Goal: Transaction & Acquisition: Purchase product/service

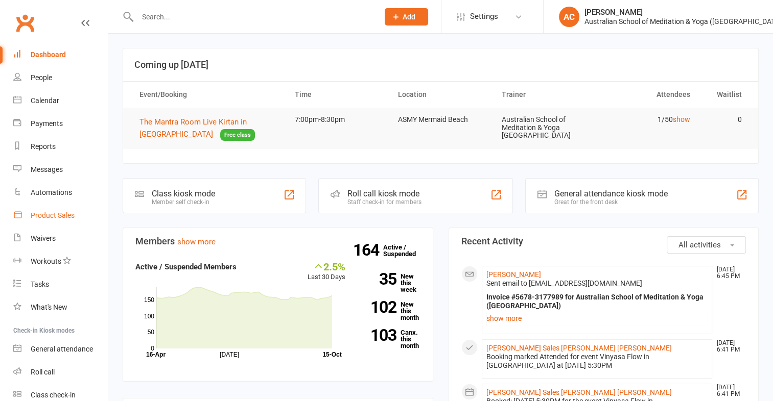
click at [77, 211] on link "Product Sales" at bounding box center [60, 215] width 94 height 23
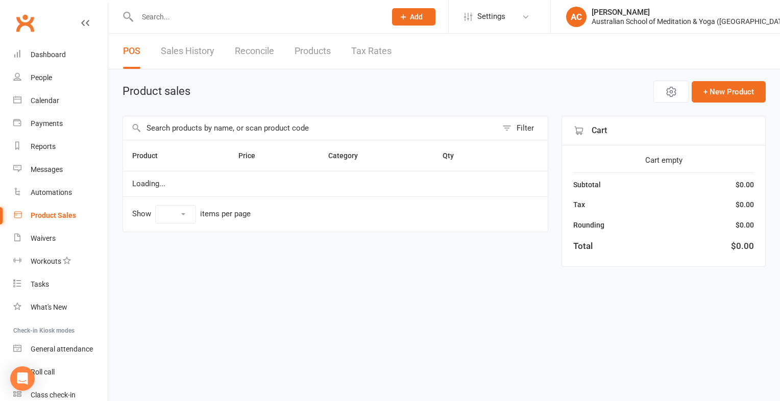
select select "100"
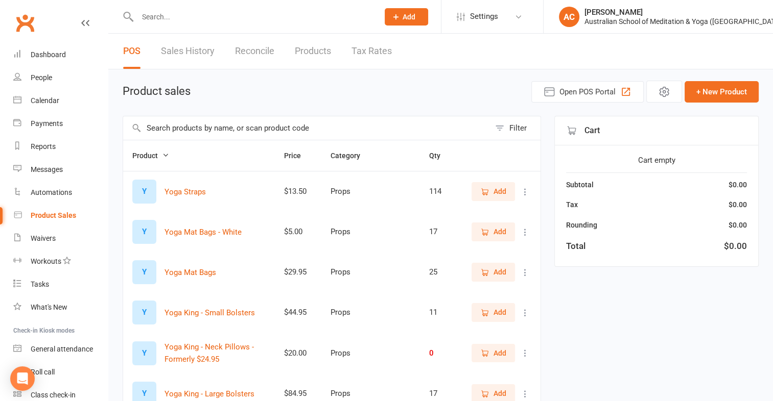
click at [157, 125] on input "text" at bounding box center [306, 127] width 367 height 23
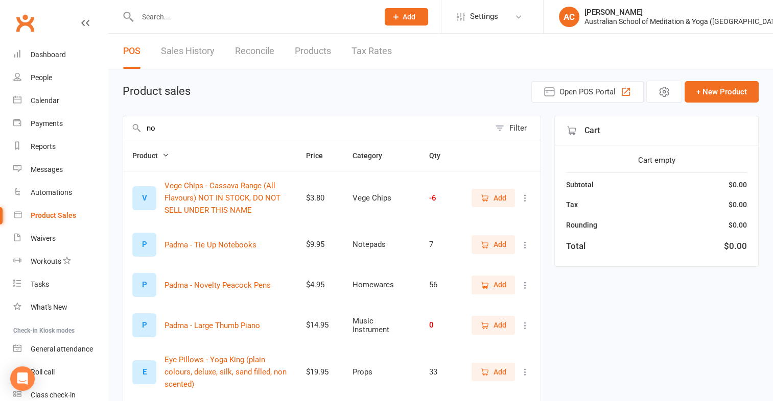
type input "no"
click at [494, 241] on span "Add" at bounding box center [499, 244] width 13 height 11
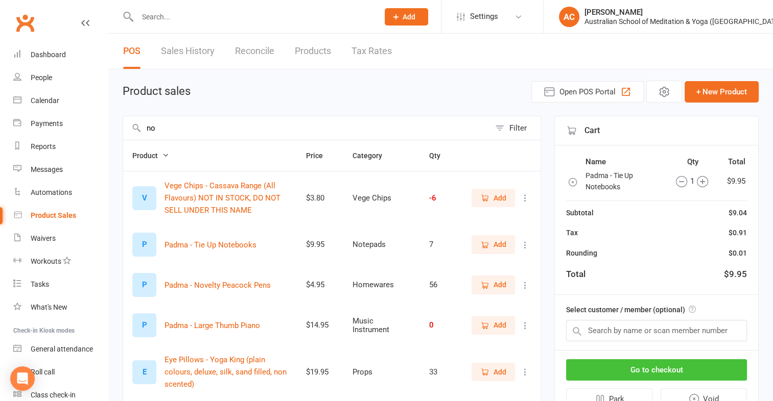
click at [709, 367] on button "Go to checkout" at bounding box center [656, 369] width 181 height 21
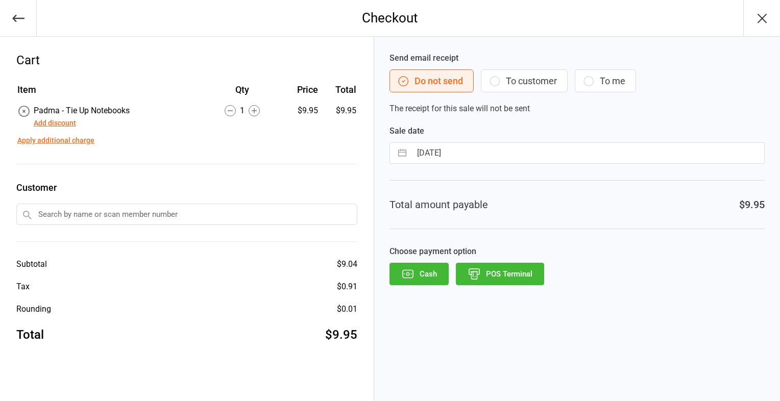
click at [523, 266] on button "POS Terminal" at bounding box center [500, 274] width 88 height 22
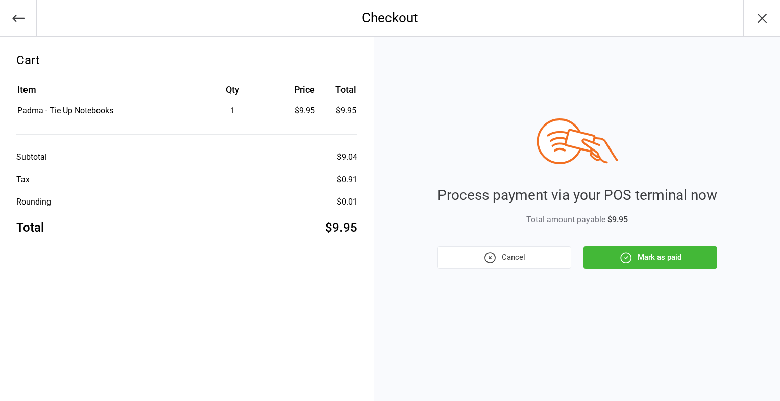
click at [645, 256] on button "Mark as paid" at bounding box center [651, 258] width 134 height 22
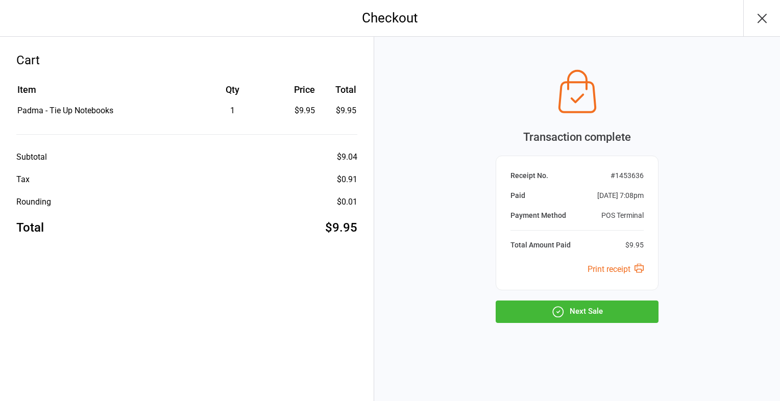
click at [622, 320] on button "Next Sale" at bounding box center [577, 312] width 163 height 22
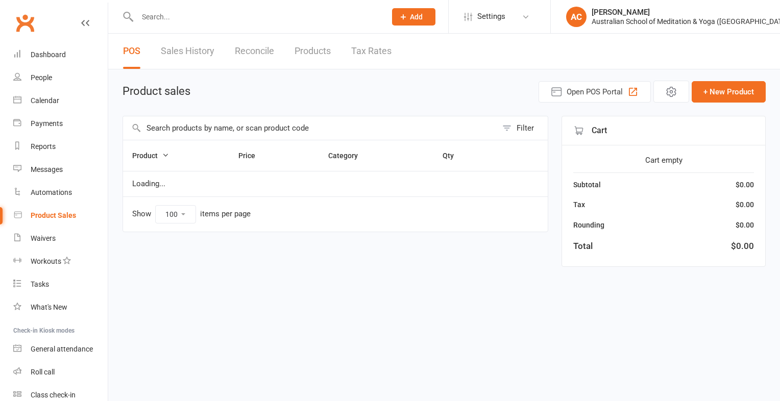
select select "100"
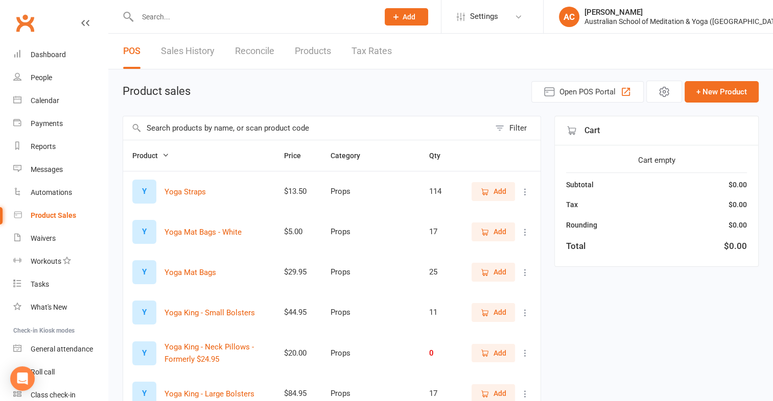
click at [220, 132] on input "text" at bounding box center [306, 127] width 367 height 23
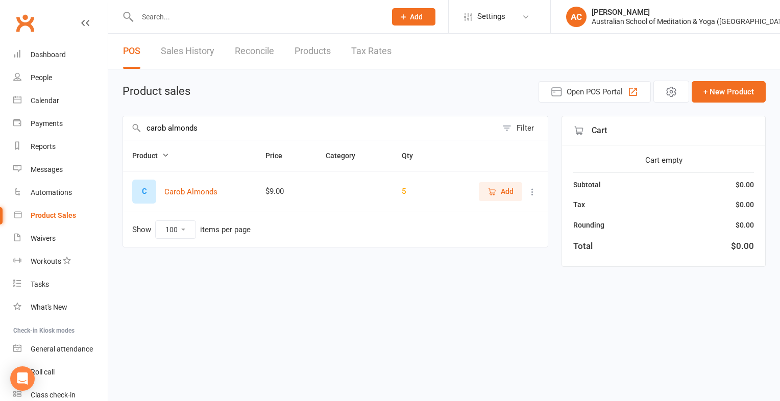
type input "carob almonds"
click at [504, 192] on span "Add" at bounding box center [507, 191] width 13 height 11
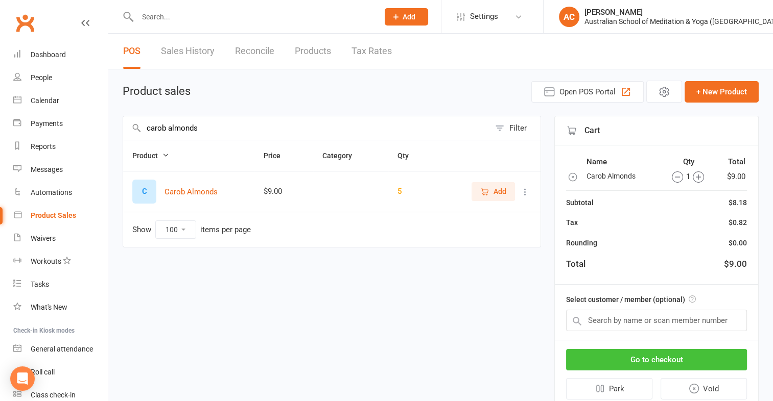
click at [625, 349] on button "Go to checkout" at bounding box center [656, 359] width 181 height 21
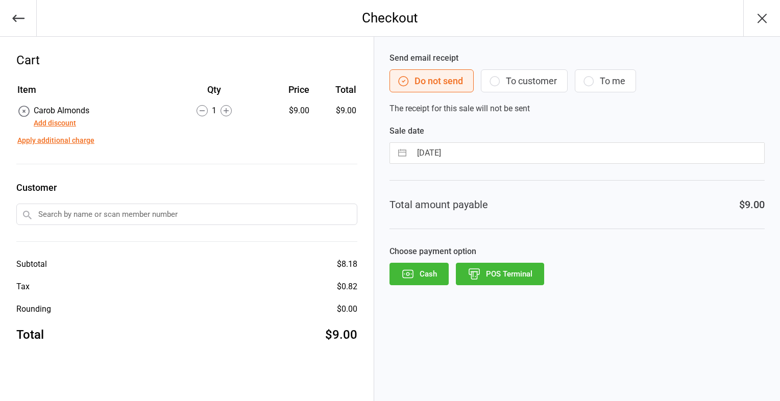
click at [425, 267] on button "Cash" at bounding box center [419, 274] width 59 height 22
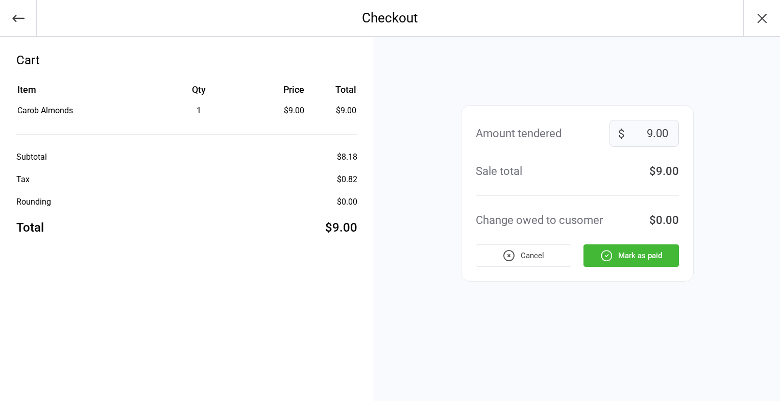
click at [639, 258] on button "Mark as paid" at bounding box center [631, 256] width 95 height 22
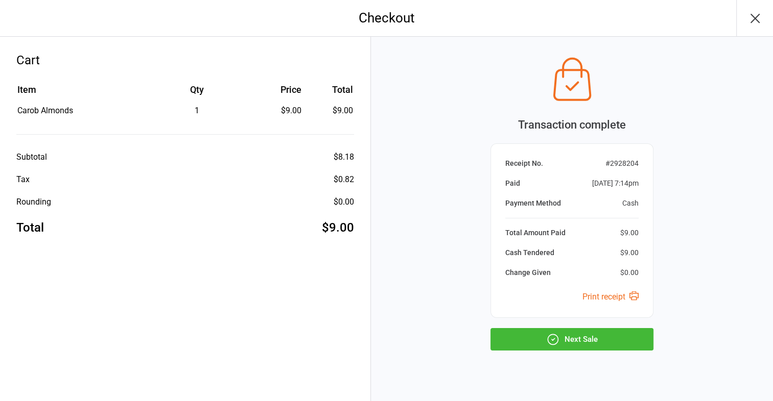
click at [603, 339] on button "Next Sale" at bounding box center [571, 339] width 163 height 22
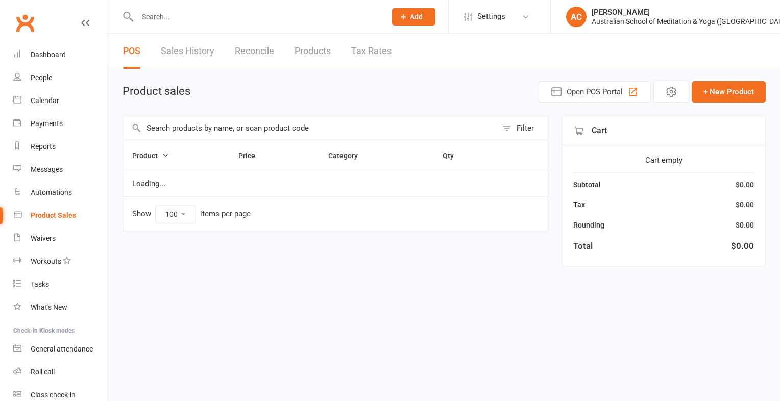
select select "100"
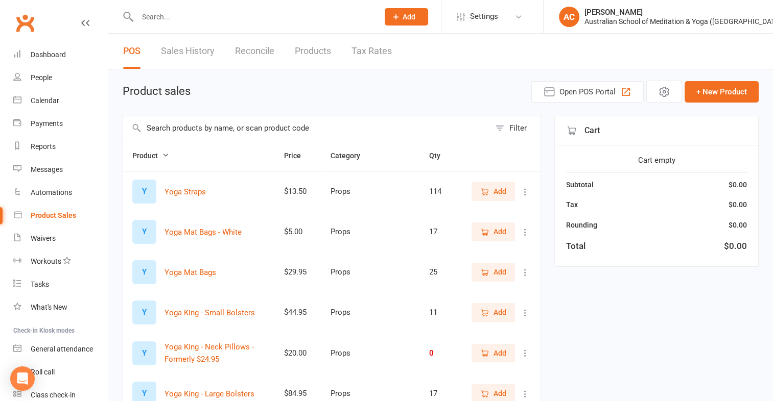
click at [155, 129] on input "text" at bounding box center [306, 127] width 367 height 23
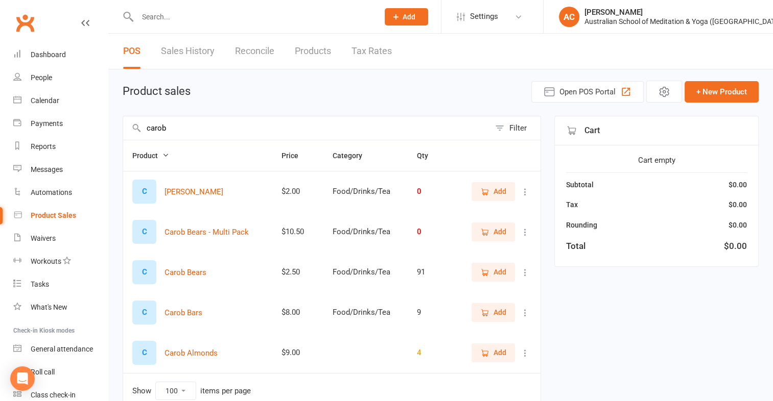
click at [493, 349] on span "Add" at bounding box center [499, 352] width 13 height 11
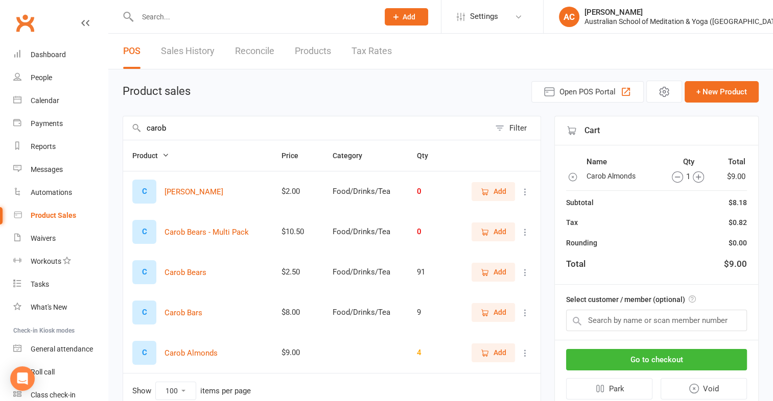
click at [170, 128] on input "carob" at bounding box center [306, 127] width 367 height 23
type input "c"
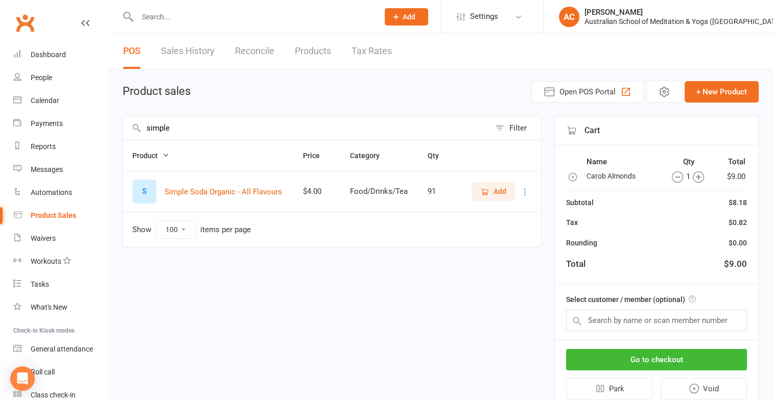
type input "simple"
click at [492, 190] on span "Add" at bounding box center [493, 191] width 26 height 11
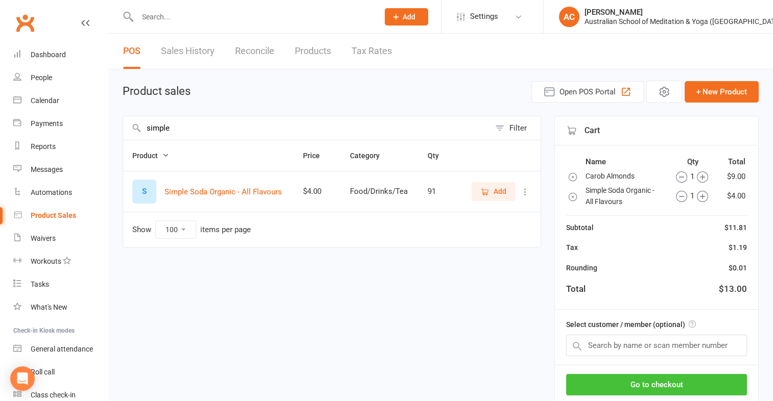
click at [662, 383] on button "Go to checkout" at bounding box center [656, 384] width 181 height 21
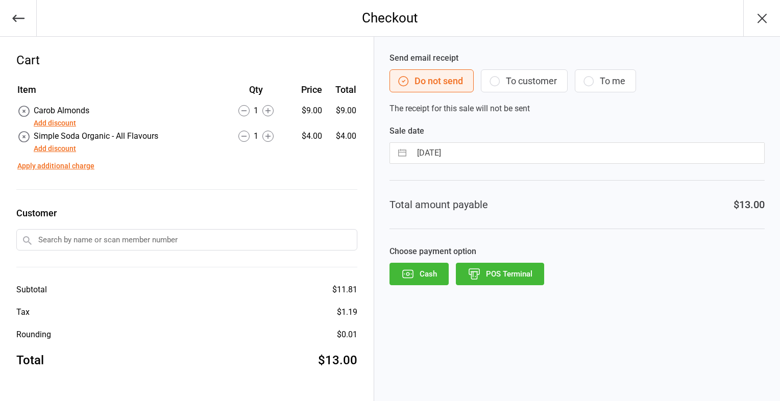
click at [476, 270] on icon "button" at bounding box center [474, 274] width 13 height 13
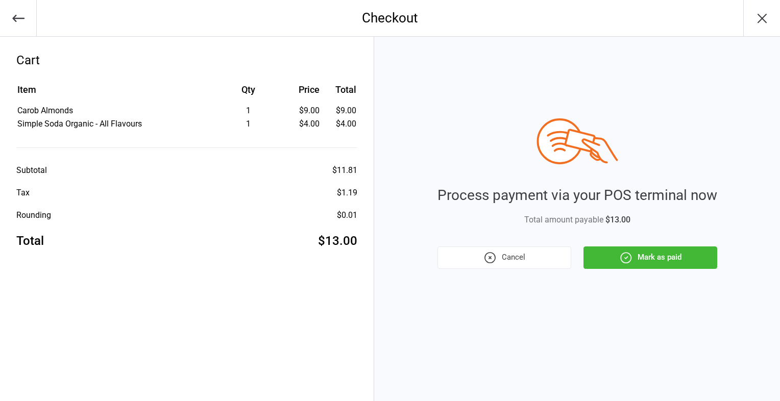
click at [645, 254] on button "Mark as paid" at bounding box center [651, 258] width 134 height 22
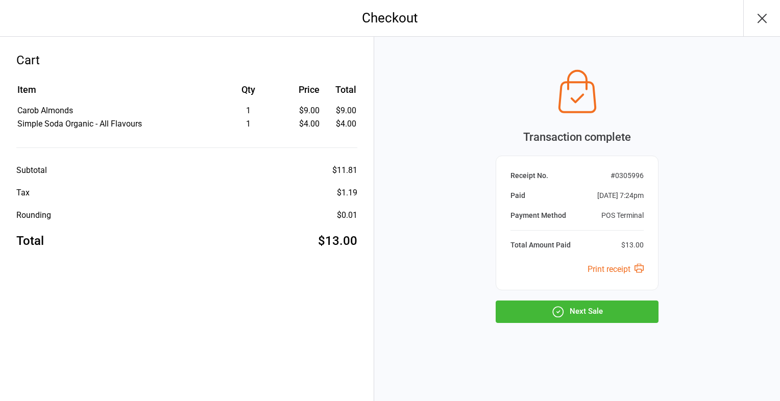
click at [596, 308] on button "Next Sale" at bounding box center [577, 312] width 163 height 22
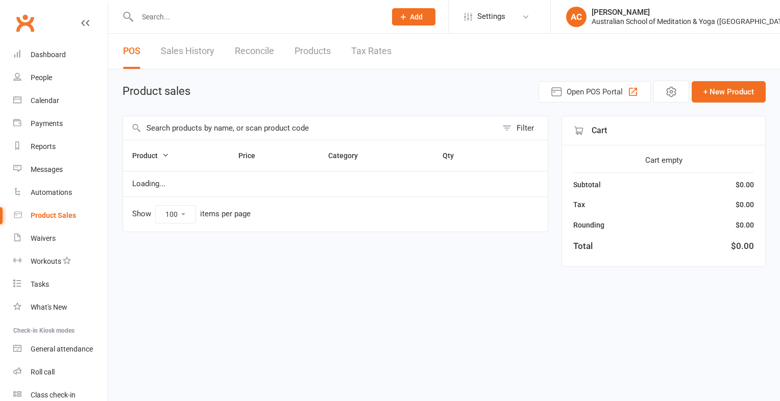
select select "100"
